Goal: Task Accomplishment & Management: Manage account settings

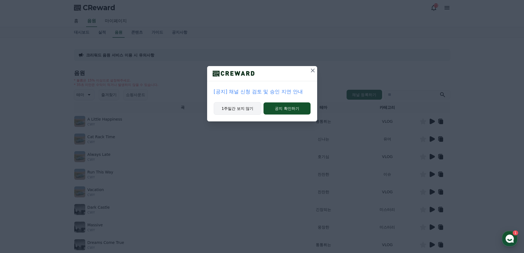
click at [236, 109] on button "1주일간 보지 않기" at bounding box center [238, 108] width 48 height 13
click at [232, 108] on button "1주일간 보지 않기" at bounding box center [237, 108] width 48 height 13
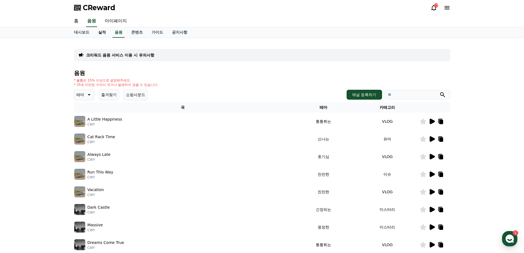
click at [103, 31] on link "실적" at bounding box center [102, 32] width 16 height 10
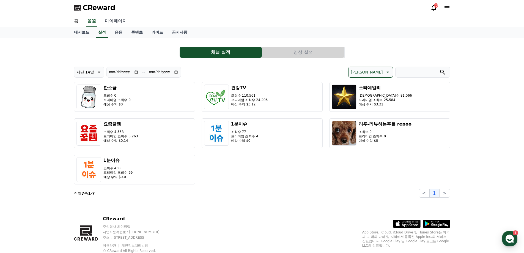
click at [113, 21] on link "마이페이지" at bounding box center [115, 21] width 31 height 12
select select "**********"
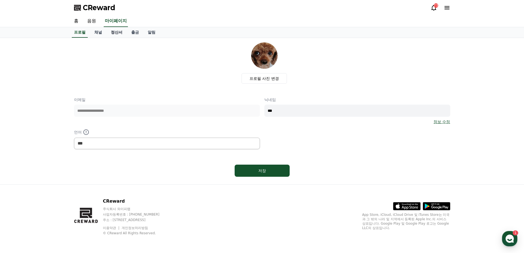
click at [118, 35] on link "정산서" at bounding box center [116, 32] width 20 height 10
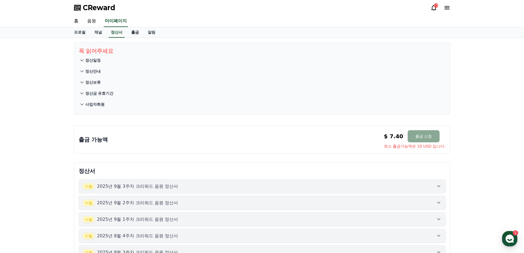
click at [139, 32] on link "출금" at bounding box center [135, 32] width 16 height 10
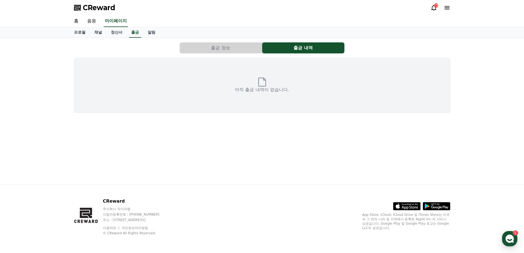
click at [224, 48] on button "출금 정보" at bounding box center [221, 47] width 82 height 11
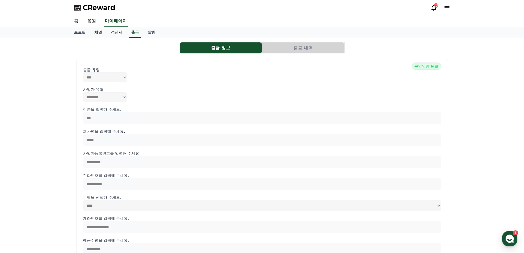
click at [118, 34] on link "정산서" at bounding box center [116, 32] width 20 height 10
